Goal: Transaction & Acquisition: Purchase product/service

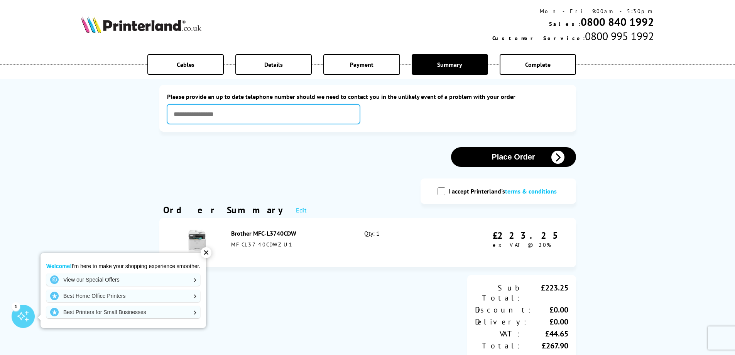
click at [228, 112] on input "text" at bounding box center [263, 114] width 193 height 20
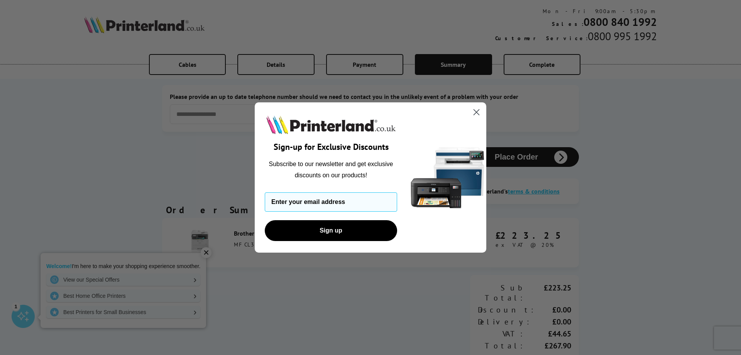
click at [475, 114] on circle "Close dialog" at bounding box center [476, 112] width 13 height 13
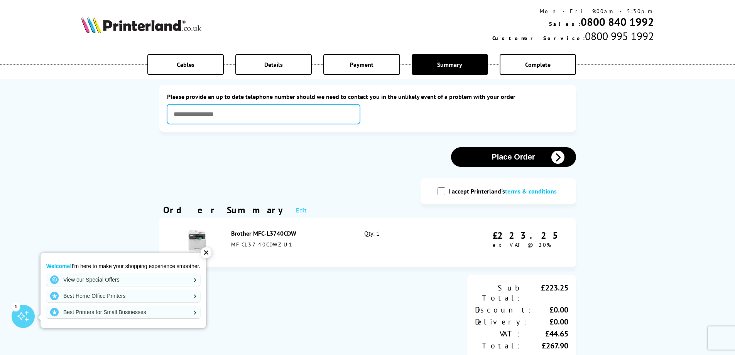
click at [227, 115] on input "text" at bounding box center [263, 114] width 193 height 20
type input "**********"
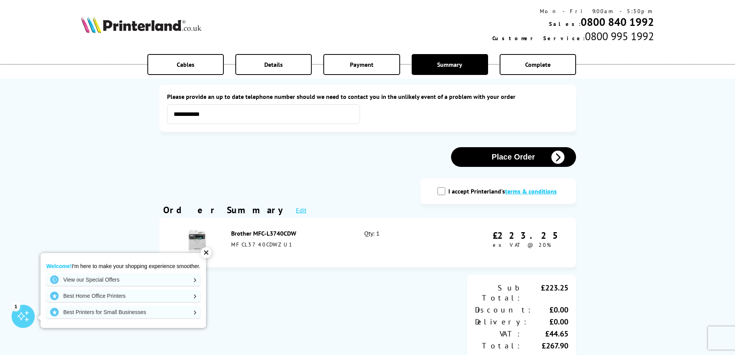
click at [444, 190] on input "I accept Printerland's terms & conditions" at bounding box center [442, 191] width 8 height 8
checkbox input "true"
click at [505, 154] on button "Place Order" at bounding box center [513, 157] width 125 height 20
